Goal: Transaction & Acquisition: Purchase product/service

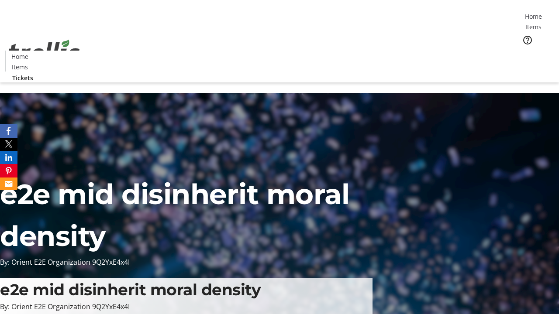
click at [526, 51] on span "Tickets" at bounding box center [536, 55] width 21 height 9
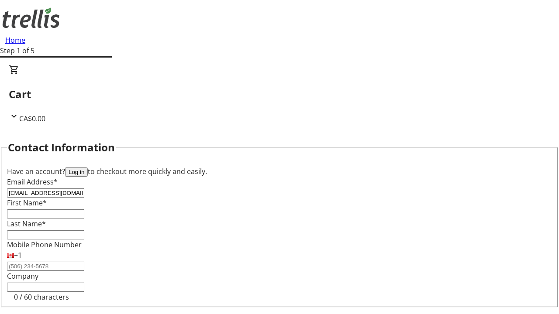
type input "[EMAIL_ADDRESS][DOMAIN_NAME]"
type input "Eryn"
type input "[DEMOGRAPHIC_DATA]"
